Goal: Task Accomplishment & Management: Use online tool/utility

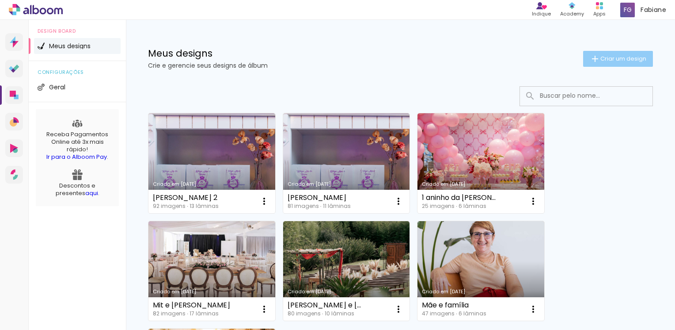
click at [622, 61] on span "Criar um design" at bounding box center [623, 59] width 46 height 6
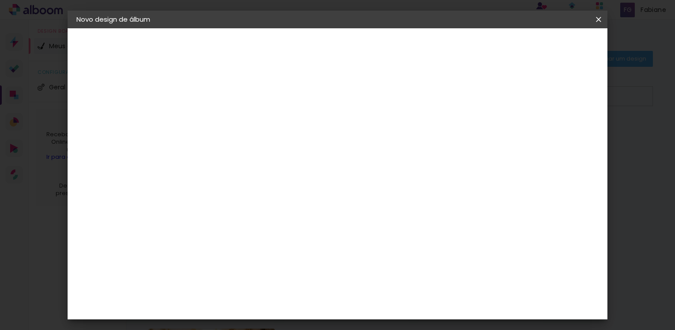
click at [221, 123] on input at bounding box center [221, 119] width 0 height 14
type input "[PERSON_NAME] e [PERSON_NAME]"
type paper-input "[PERSON_NAME] e [PERSON_NAME]"
click at [0, 0] on slot "Avançar" at bounding box center [0, 0] width 0 height 0
